Goal: Entertainment & Leisure: Consume media (video, audio)

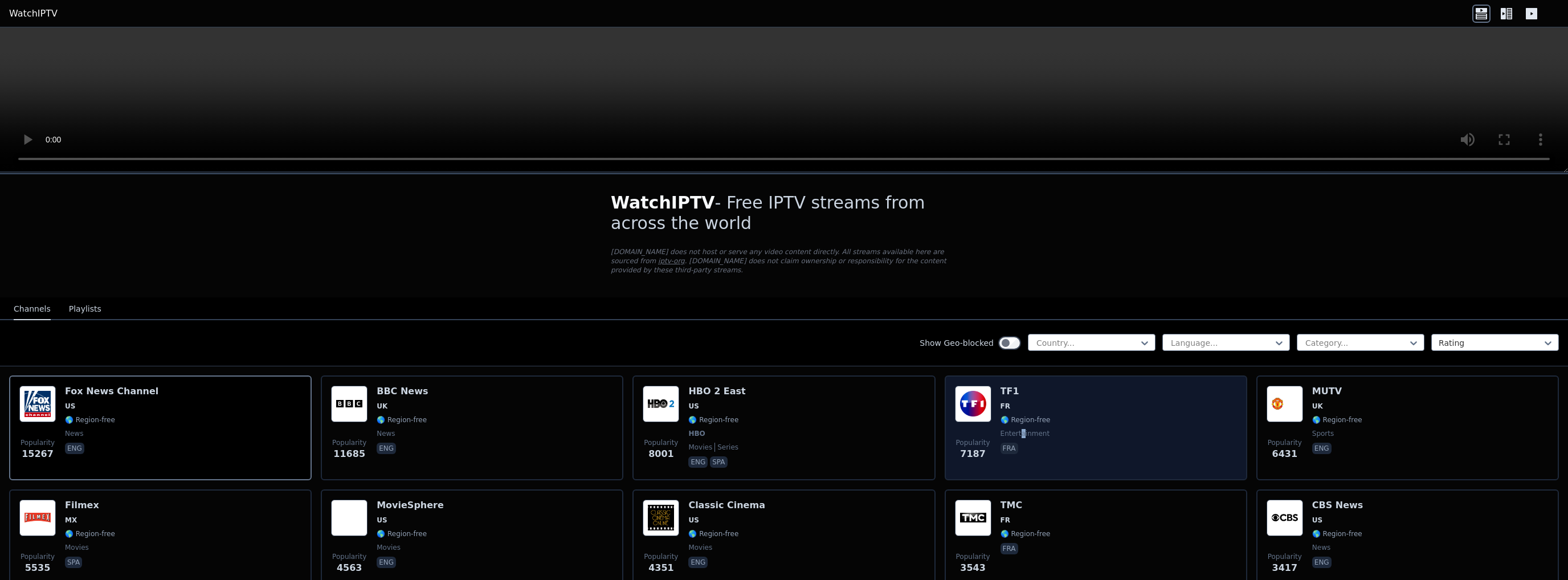
drag, startPoint x: 1046, startPoint y: 401, endPoint x: 1013, endPoint y: 419, distance: 37.6
click at [1013, 419] on div "TF1 FR 🌎 Region-free entertainment fra" at bounding box center [1026, 428] width 50 height 84
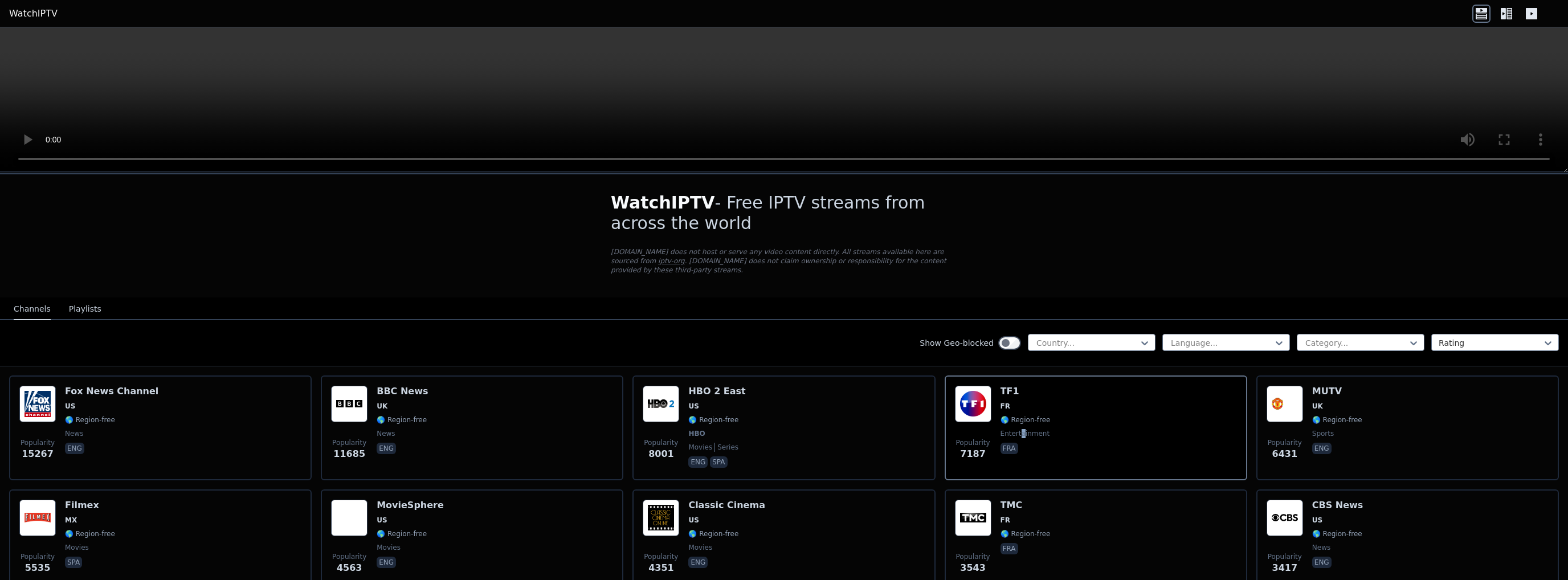
click at [88, 299] on button "Playlists" at bounding box center [85, 309] width 33 height 21
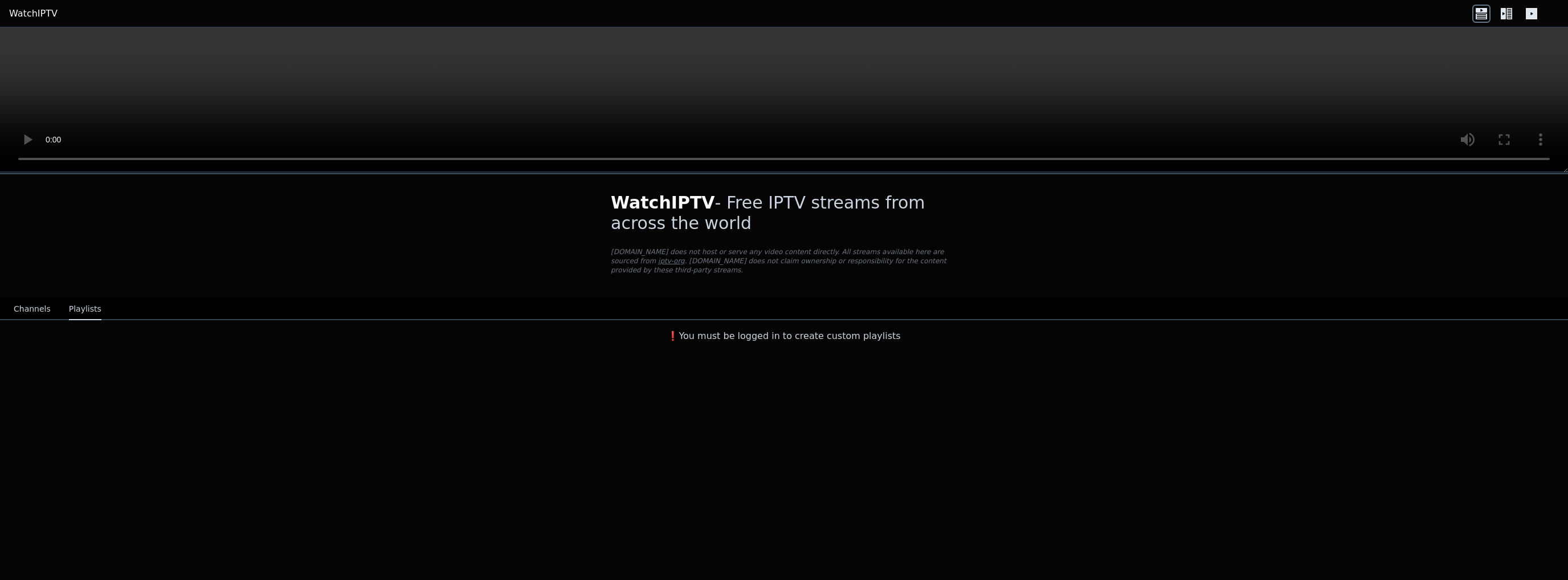
click at [41, 303] on button "Channels" at bounding box center [32, 309] width 37 height 21
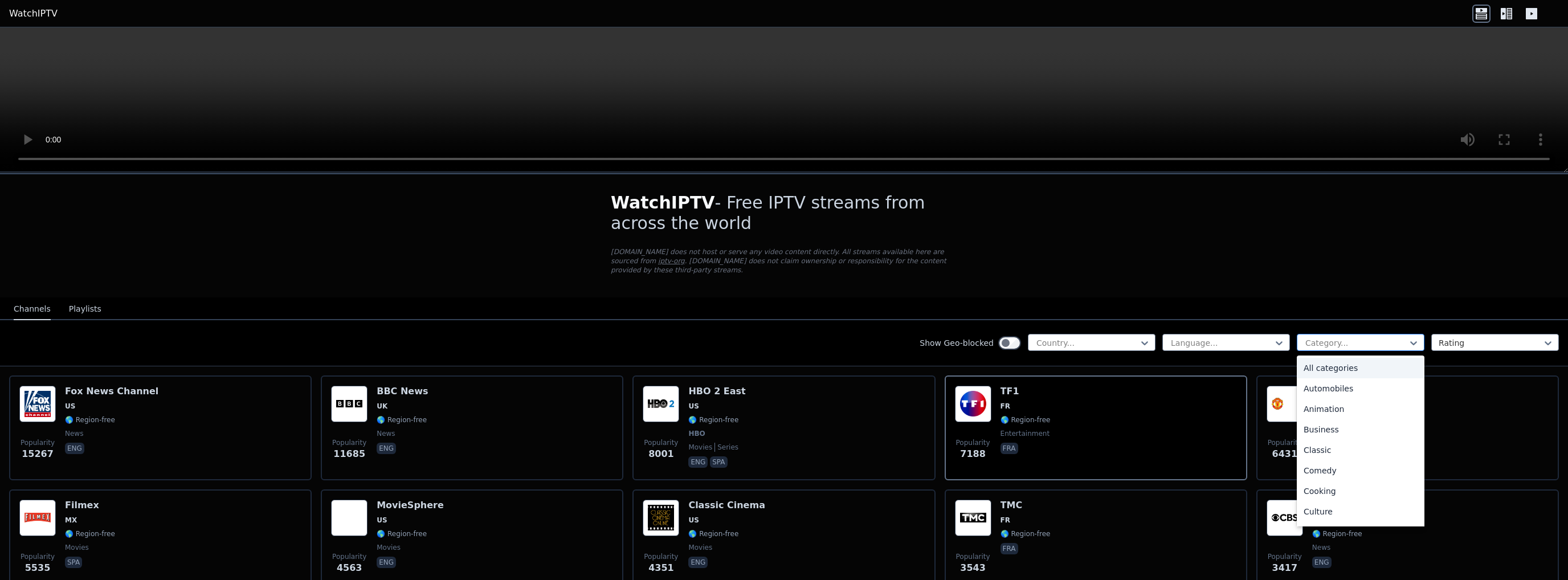
click at [1381, 340] on div "Category..." at bounding box center [1360, 342] width 127 height 17
click at [1484, 337] on div at bounding box center [1490, 342] width 104 height 11
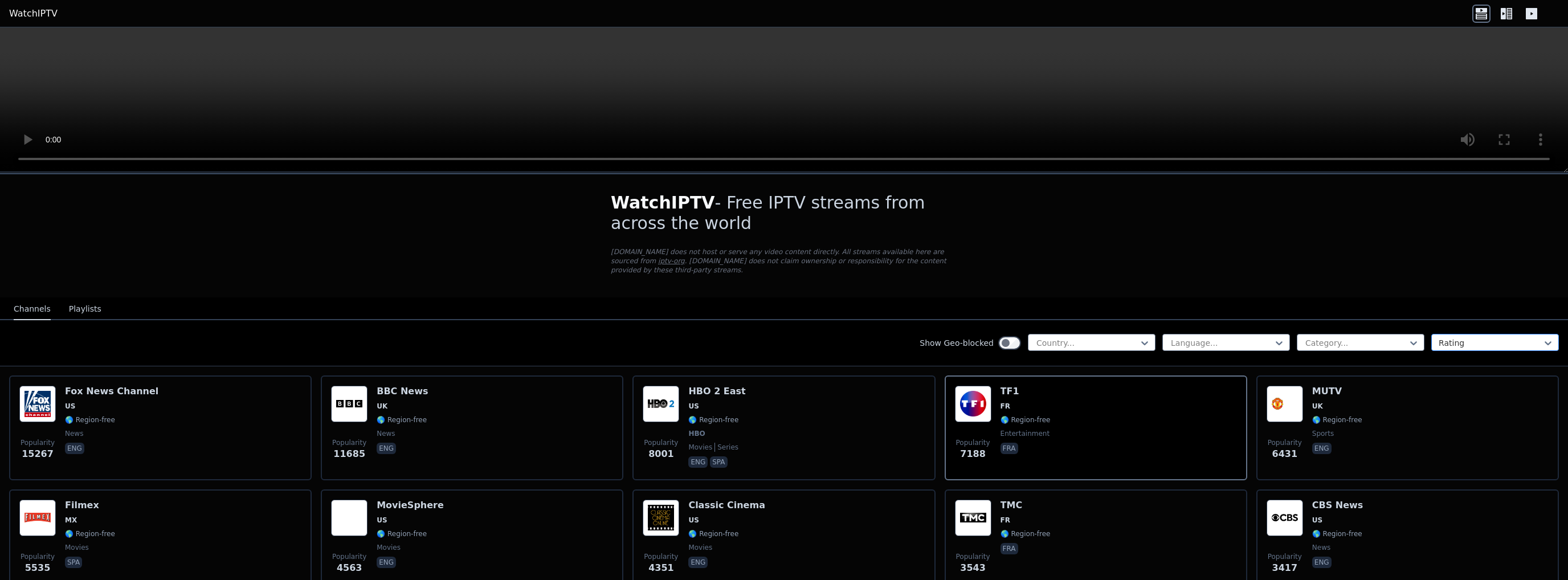
click at [1484, 337] on div at bounding box center [1490, 342] width 104 height 11
click at [1264, 334] on div "Language..." at bounding box center [1226, 342] width 127 height 17
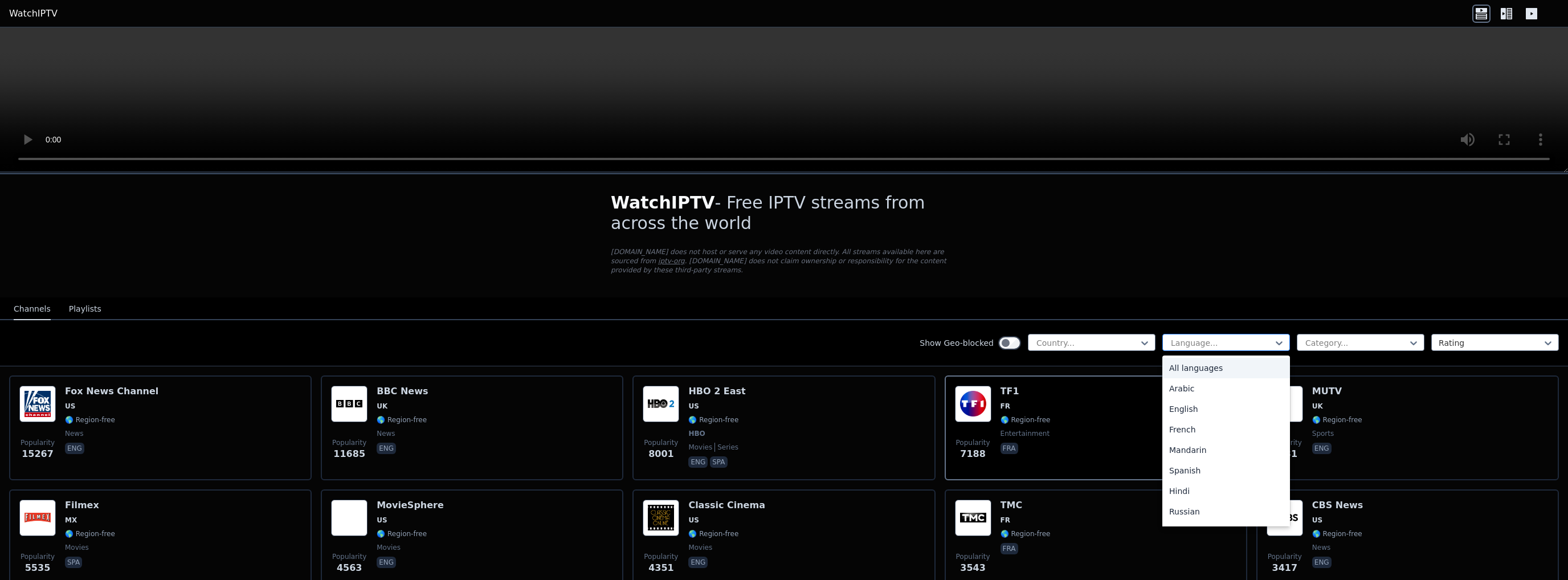
drag, startPoint x: 1263, startPoint y: 333, endPoint x: 1191, endPoint y: 332, distance: 72.0
click at [1262, 337] on div at bounding box center [1221, 342] width 104 height 11
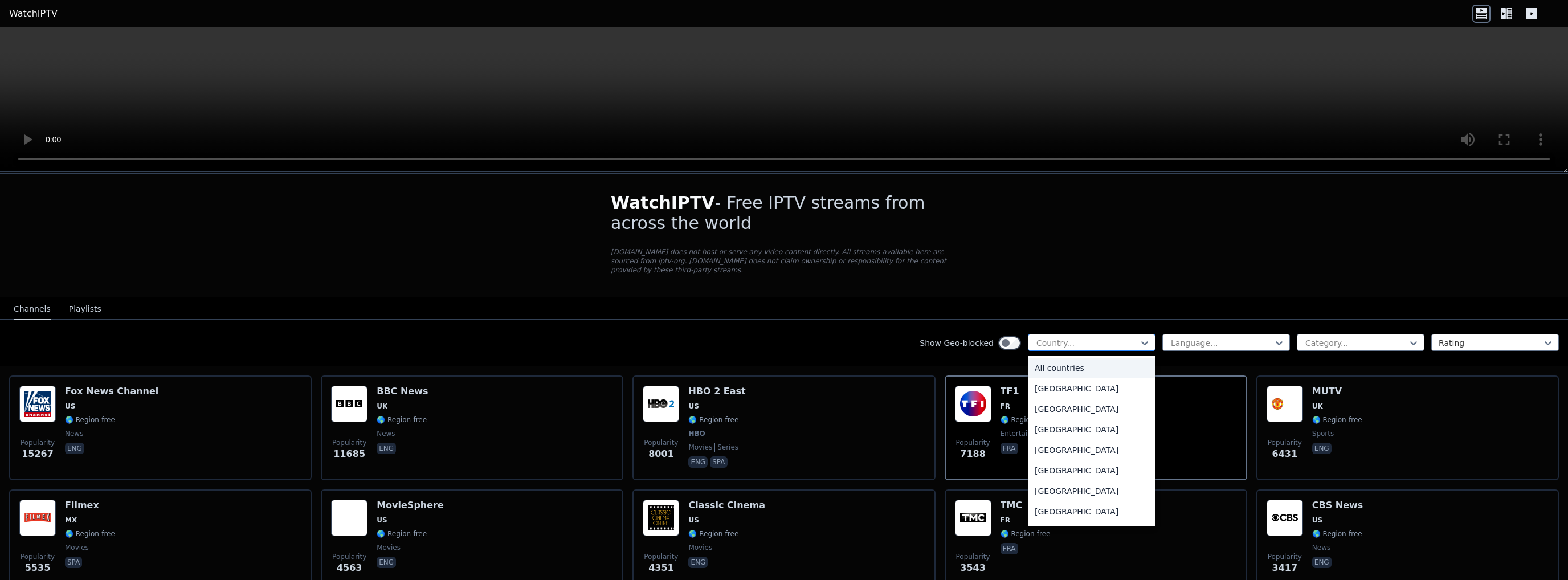
click at [1114, 337] on div at bounding box center [1087, 342] width 104 height 11
type input "**"
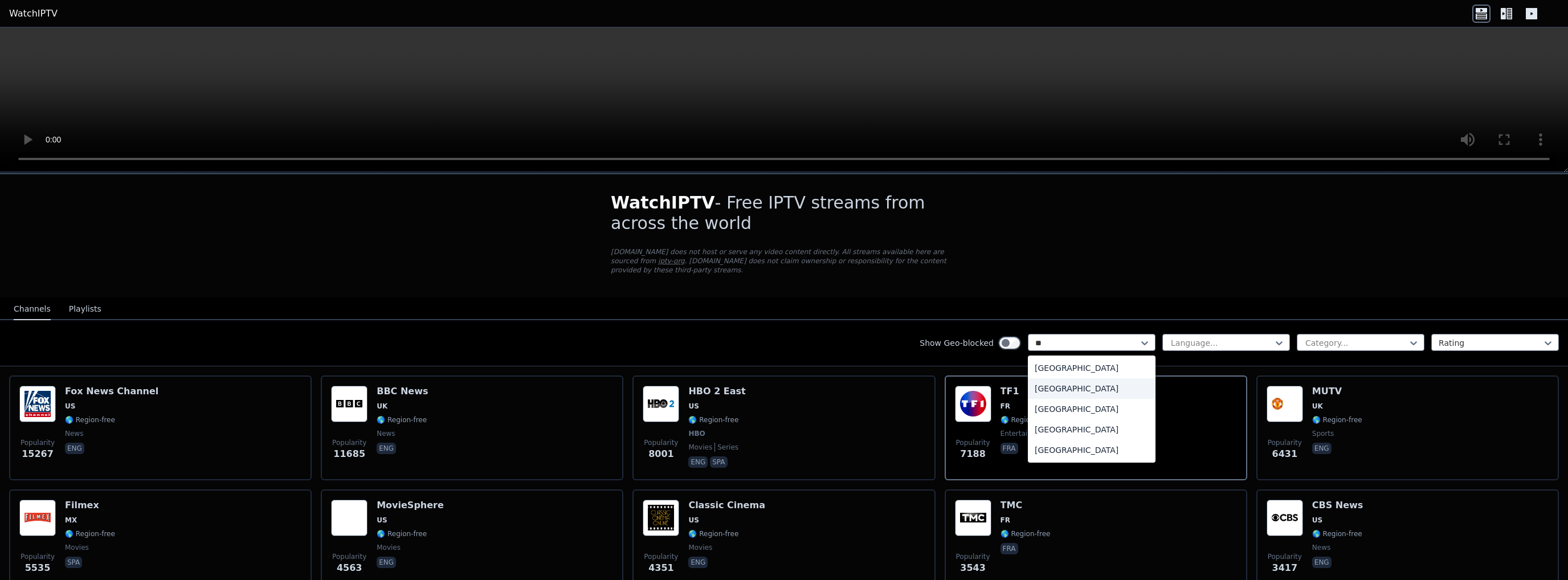
click at [1054, 384] on div "[GEOGRAPHIC_DATA]" at bounding box center [1091, 389] width 127 height 21
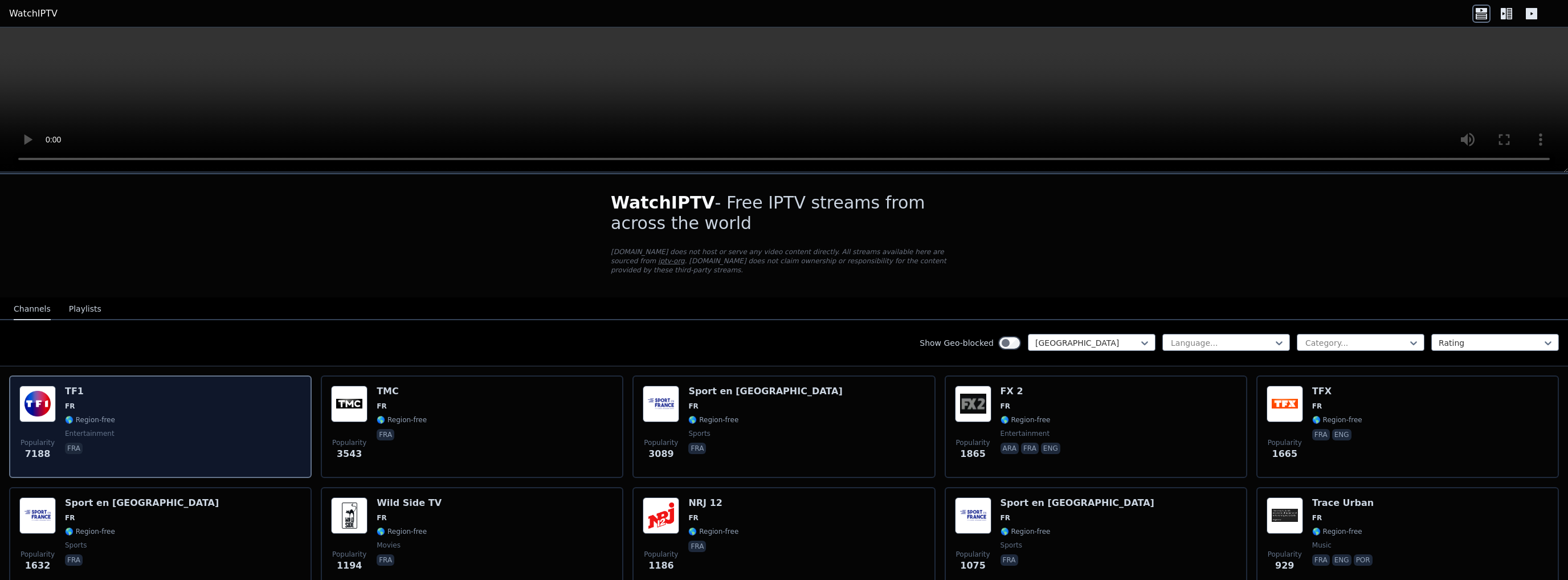
click at [170, 416] on div "Popularity 7188 TF1 FR 🌎 Region-free entertainment fra" at bounding box center [160, 427] width 282 height 82
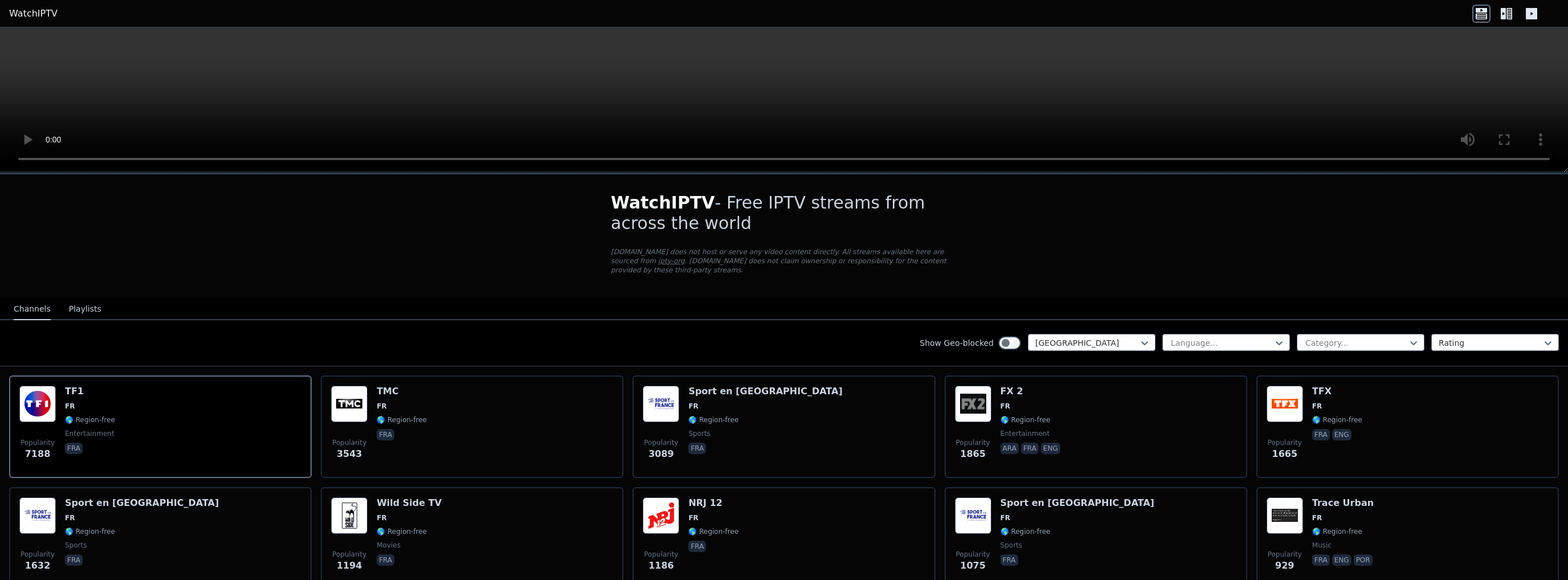
click at [684, 257] on link "iptv-org" at bounding box center [671, 261] width 27 height 8
